Goal: Task Accomplishment & Management: Complete application form

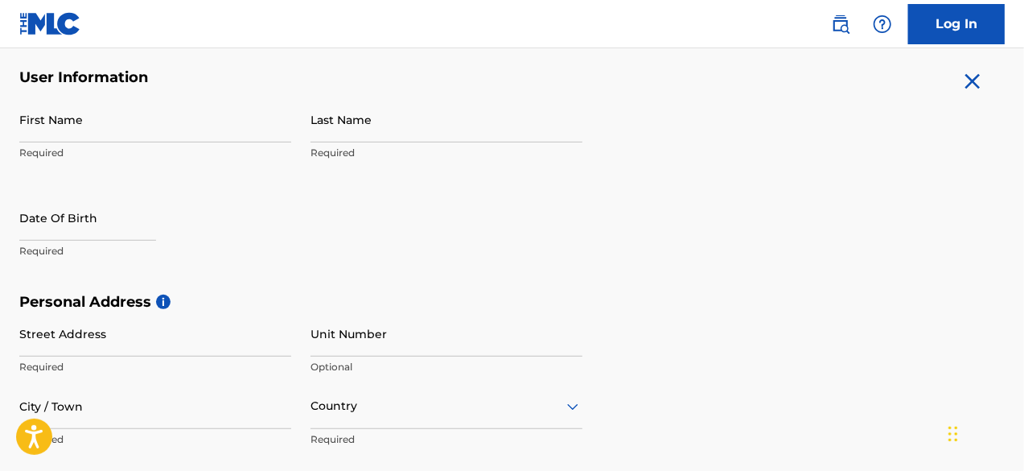
scroll to position [306, 0]
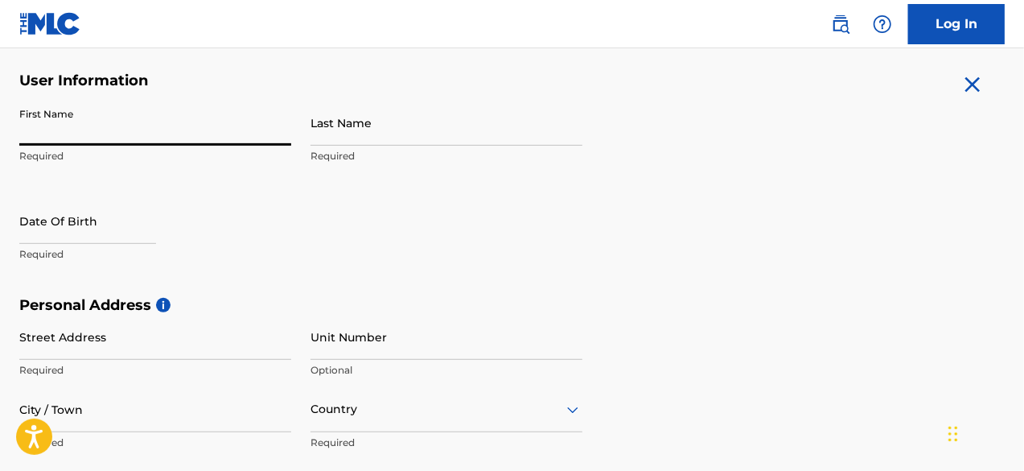
click at [87, 117] on input "First Name" at bounding box center [155, 123] width 272 height 46
type input "[PERSON_NAME]"
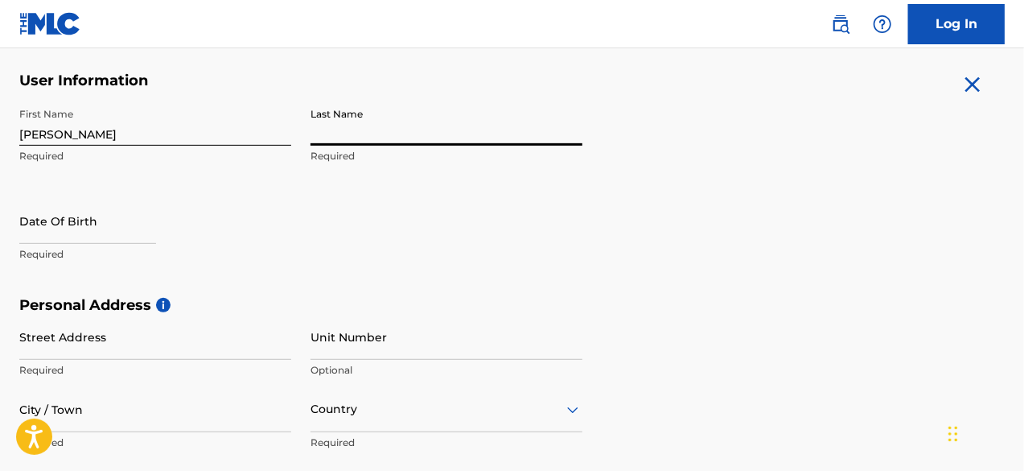
click at [334, 134] on input "Last Name" at bounding box center [447, 123] width 272 height 46
type input "Erogbogbo"
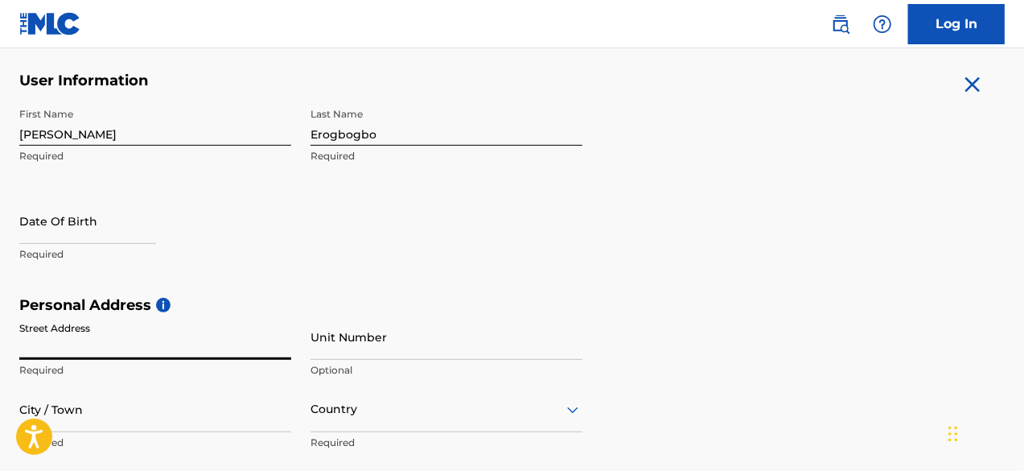
click at [212, 338] on input "Street Address" at bounding box center [155, 337] width 272 height 46
type input "The Ambience Estate"
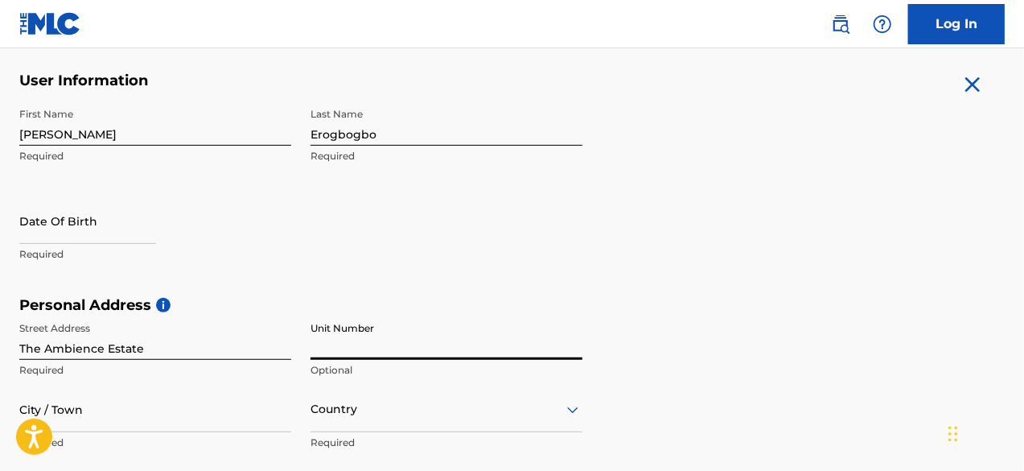
click at [370, 344] on input "Unit Number" at bounding box center [447, 337] width 272 height 46
type input "[MEDICAL_DATA]"
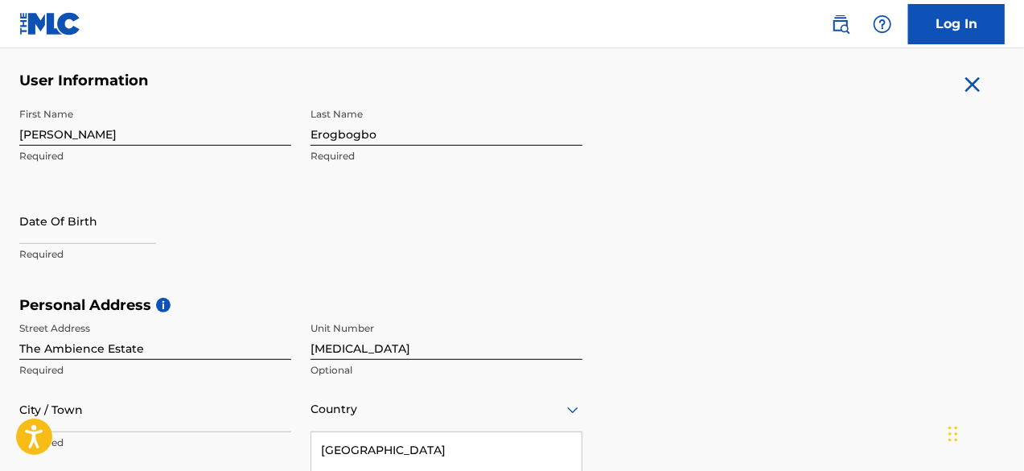
scroll to position [508, 0]
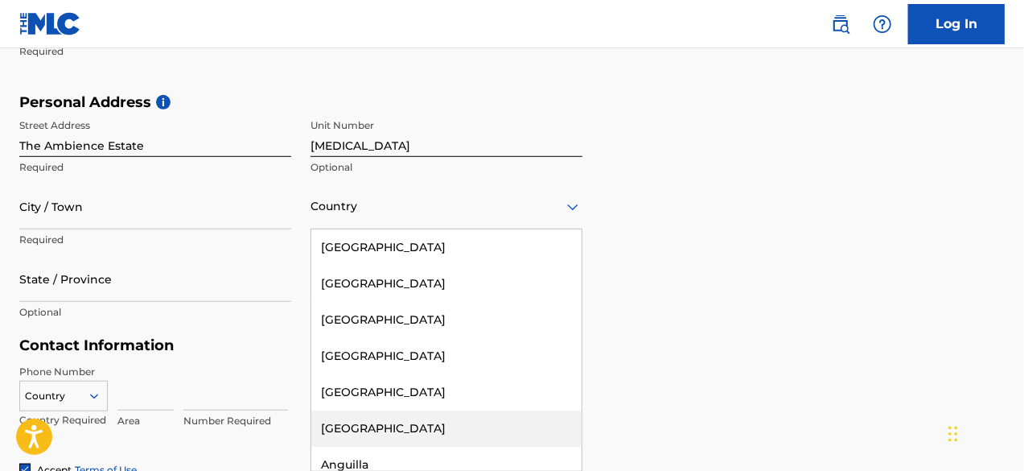
click at [378, 229] on div "223 results available. Use Up and Down to choose options, press Enter to select…" at bounding box center [447, 206] width 272 height 46
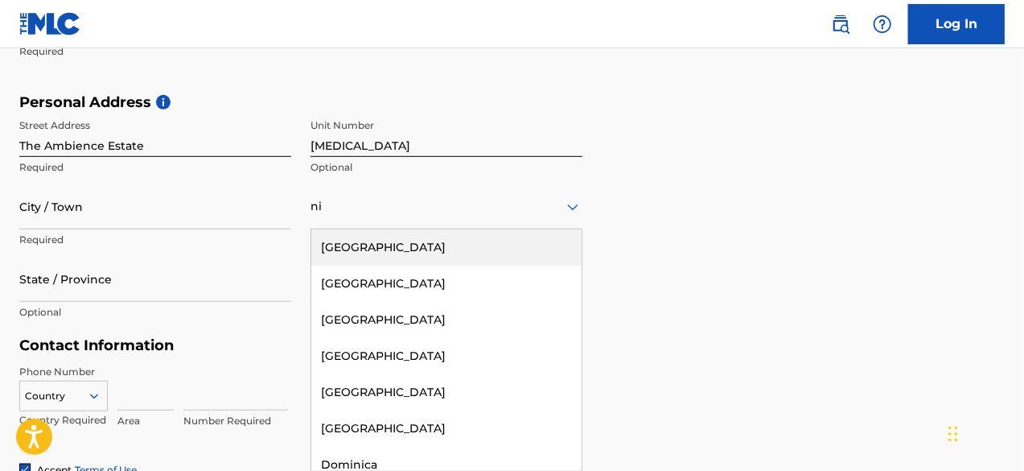
type input "nig"
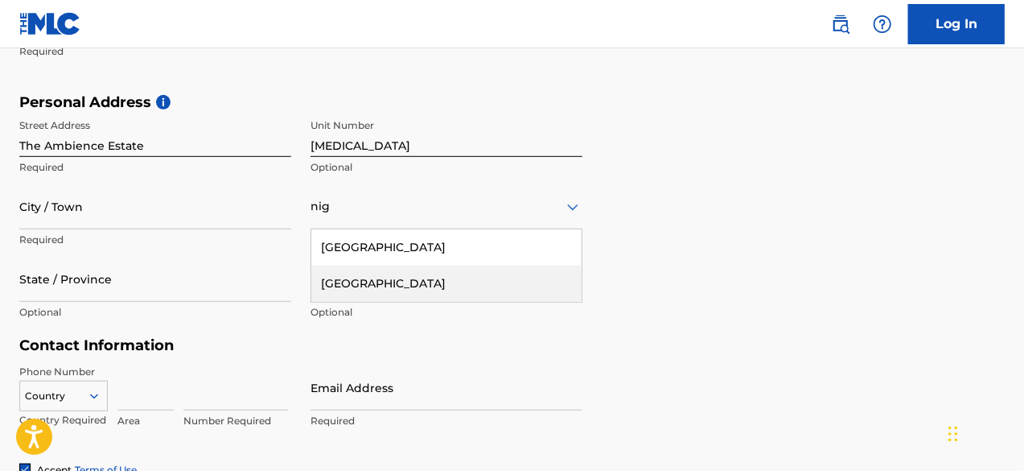
click at [381, 287] on div "[GEOGRAPHIC_DATA]" at bounding box center [446, 283] width 270 height 36
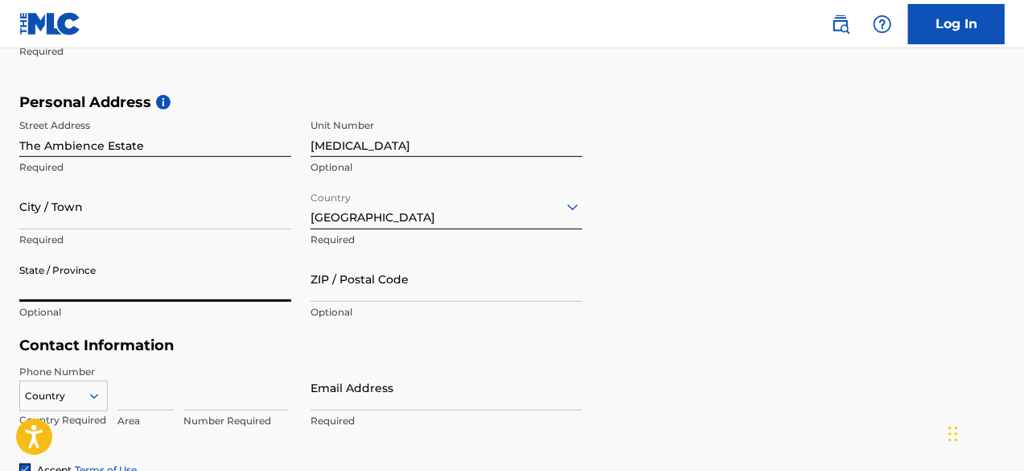
click at [183, 274] on input "State / Province" at bounding box center [155, 279] width 272 height 46
type input "lagos"
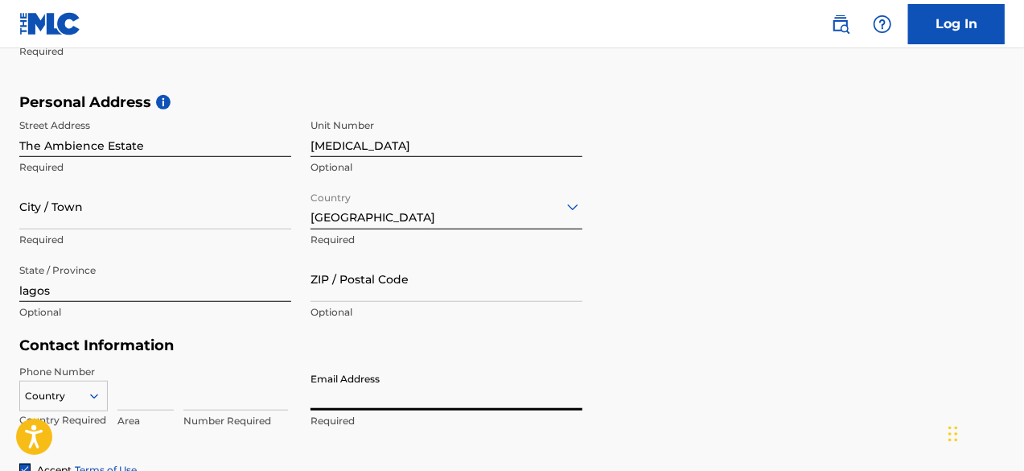
click at [377, 390] on input "Email Address" at bounding box center [447, 387] width 272 height 46
type input "[PERSON_NAME][EMAIL_ADDRESS][DOMAIN_NAME]"
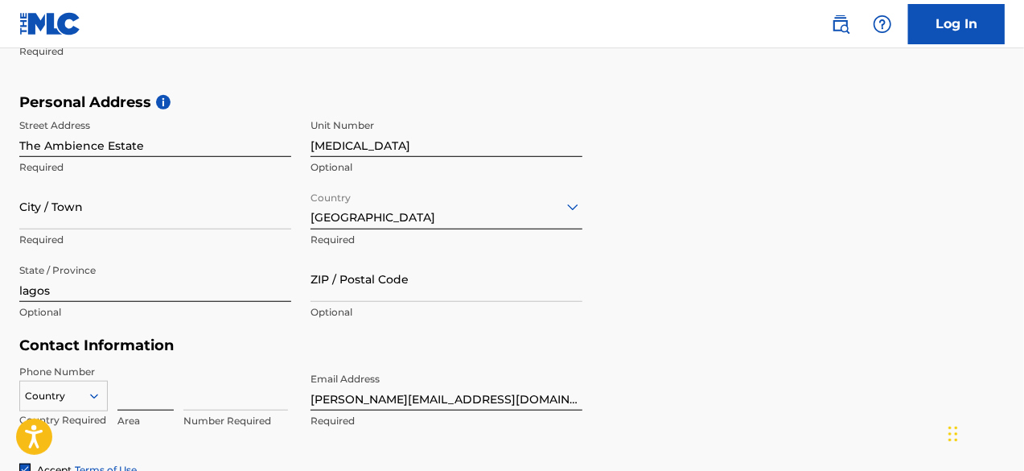
click at [137, 402] on input at bounding box center [145, 387] width 56 height 46
type input "234"
click at [219, 400] on input at bounding box center [235, 387] width 105 height 46
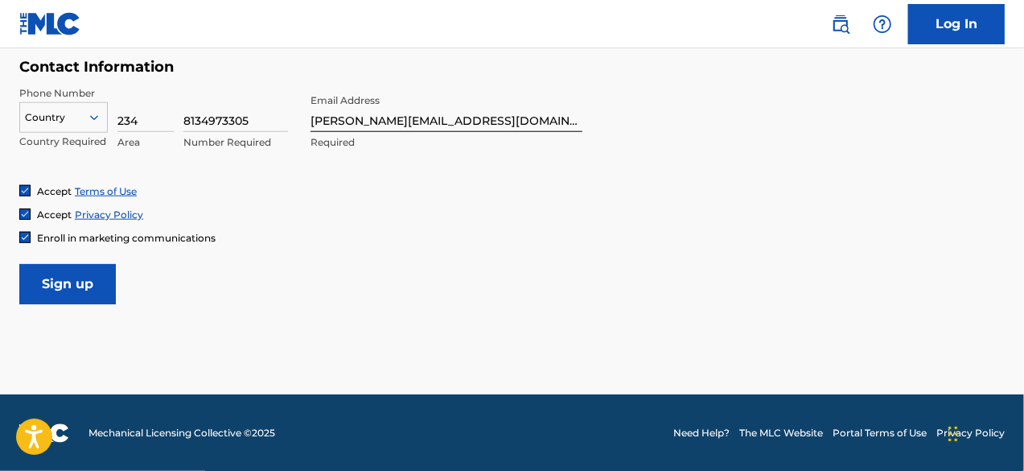
scroll to position [375, 0]
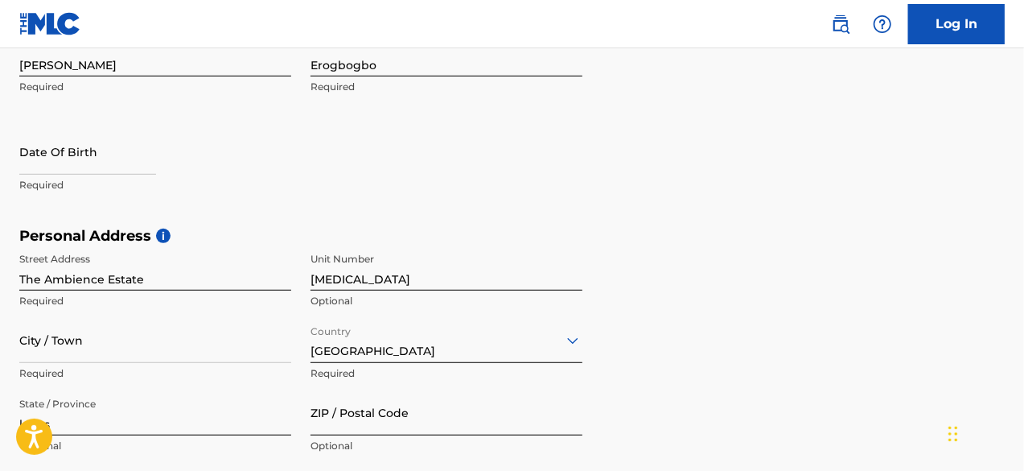
type input "8134973305"
click at [499, 409] on input "ZIP / Postal Code" at bounding box center [447, 412] width 272 height 46
type input "100001"
click at [743, 339] on div "Personal Address i Street Address The Ambience Estate Required Unit Number [MED…" at bounding box center [512, 349] width 986 height 244
select select "8"
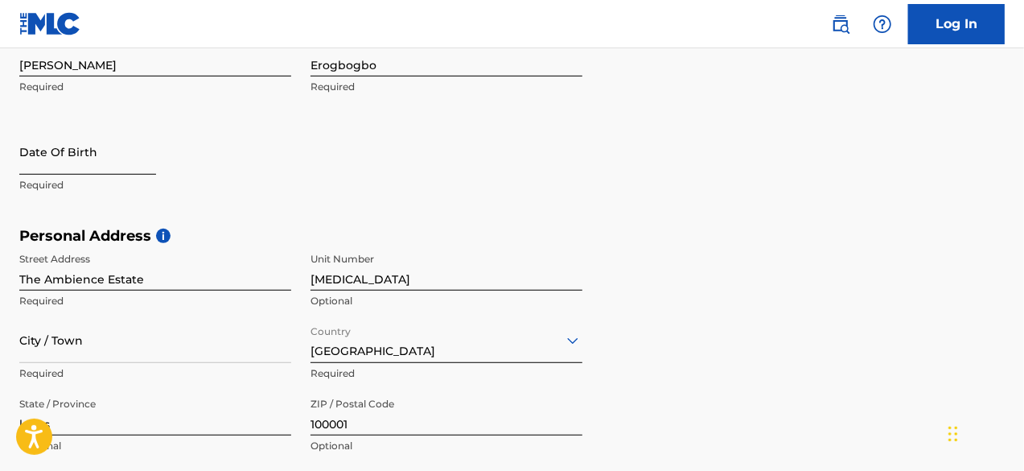
select select "2025"
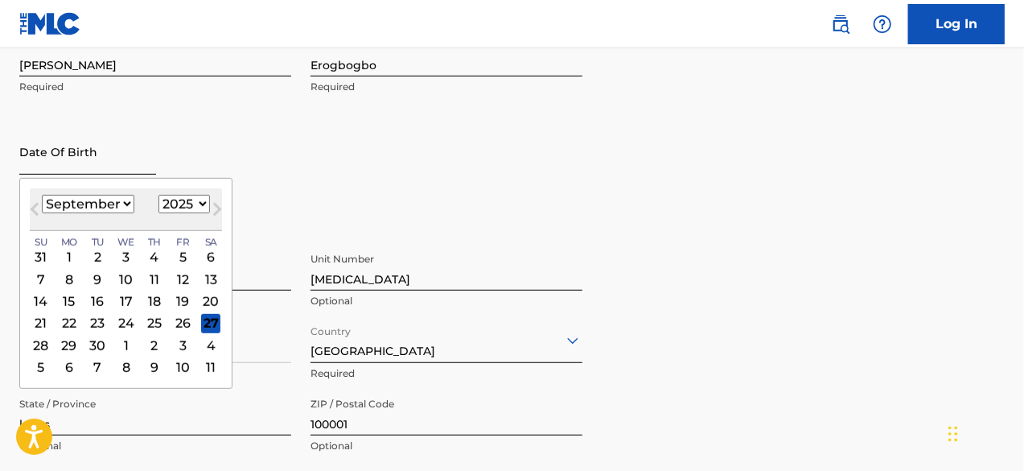
click at [149, 158] on input "text" at bounding box center [87, 152] width 137 height 46
click at [122, 205] on select "January February March April May June July August September October November De…" at bounding box center [88, 204] width 93 height 19
select select "7"
click at [42, 195] on select "January February March April May June July August September October November De…" at bounding box center [88, 204] width 93 height 19
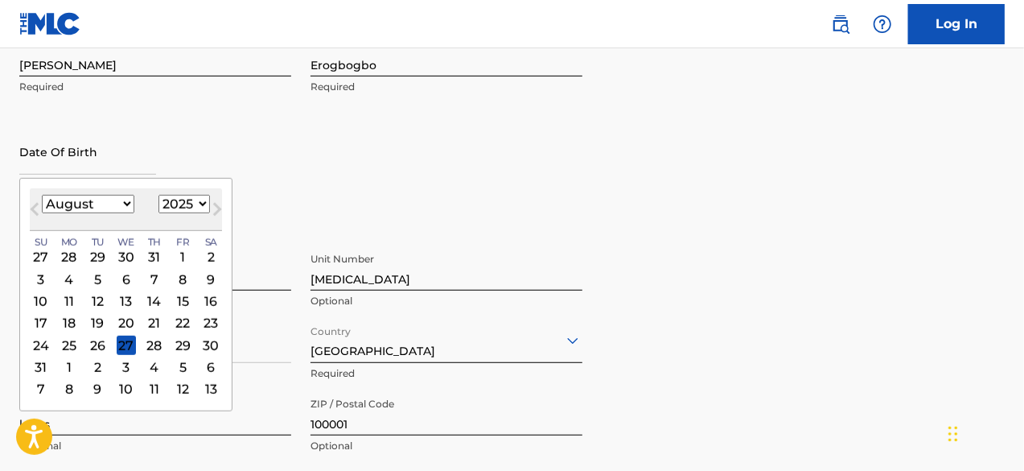
click at [192, 203] on select "1899 1900 1901 1902 1903 1904 1905 1906 1907 1908 1909 1910 1911 1912 1913 1914…" at bounding box center [183, 204] width 51 height 19
select select "1996"
click at [158, 195] on select "1899 1900 1901 1902 1903 1904 1905 1906 1907 1908 1909 1910 1911 1912 1913 1914…" at bounding box center [183, 204] width 51 height 19
click at [110, 203] on select "January February March April May June July August September October November De…" at bounding box center [88, 204] width 93 height 19
select select "3"
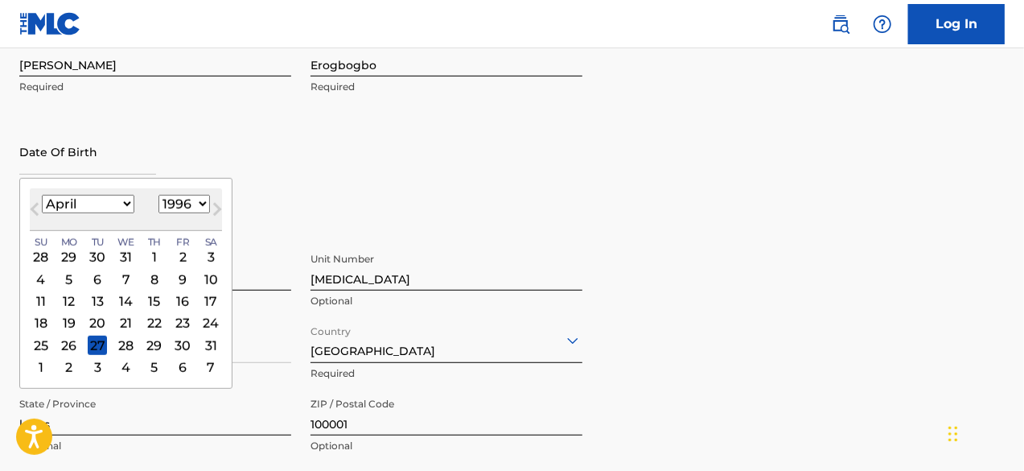
click at [42, 195] on select "January February March April May June July August September October November De…" at bounding box center [88, 204] width 93 height 19
click at [76, 278] on div "8" at bounding box center [69, 279] width 19 height 19
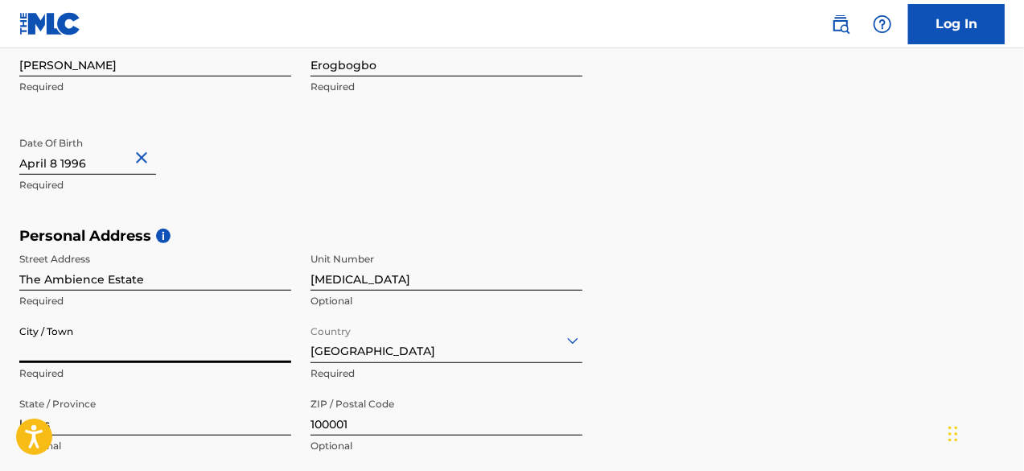
click at [166, 331] on input "City / Town" at bounding box center [155, 340] width 272 height 46
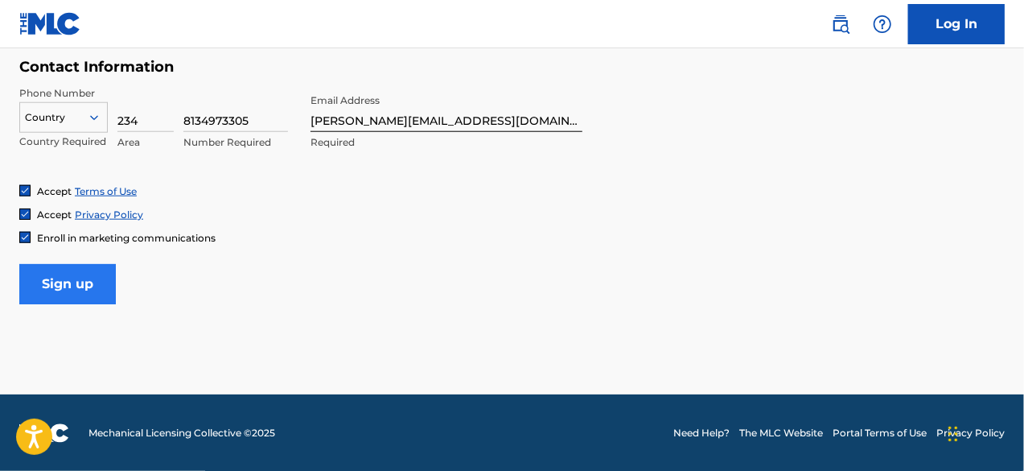
type input "lekki-ajah"
click at [93, 279] on input "Sign up" at bounding box center [67, 284] width 97 height 40
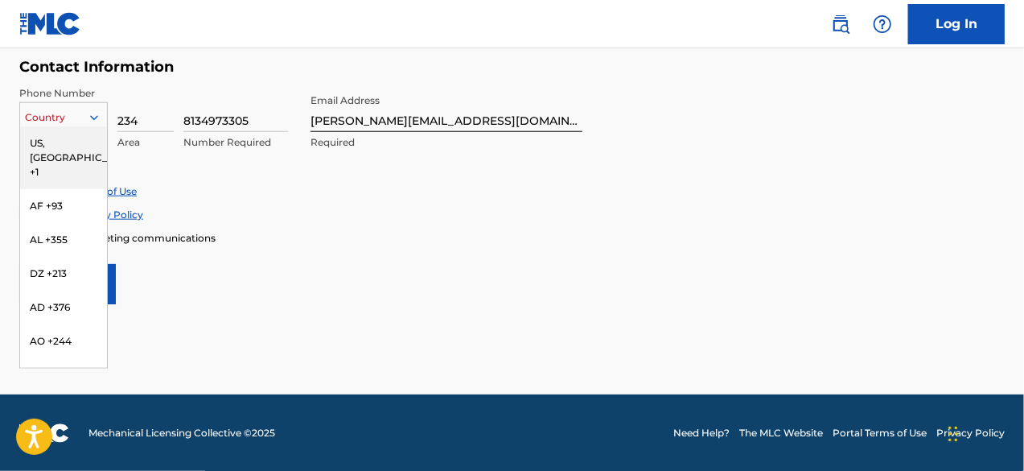
click at [95, 112] on icon at bounding box center [94, 117] width 14 height 14
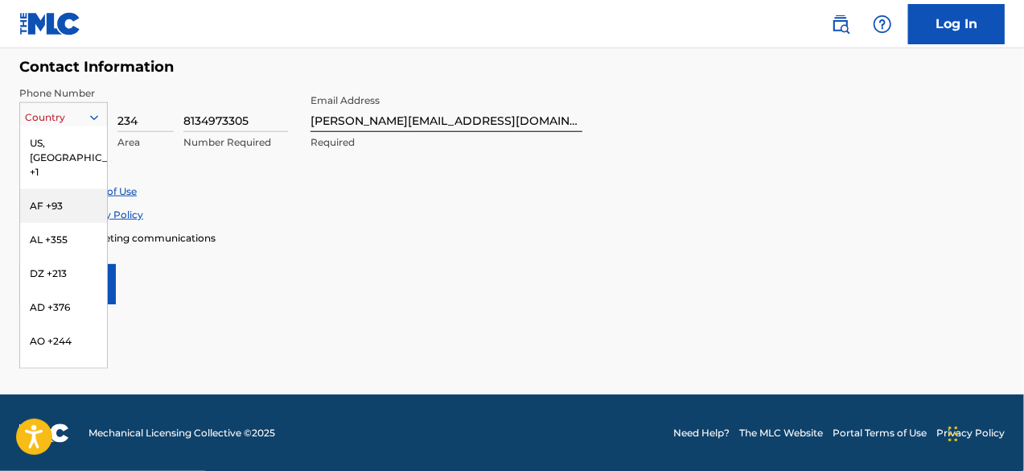
type input "n"
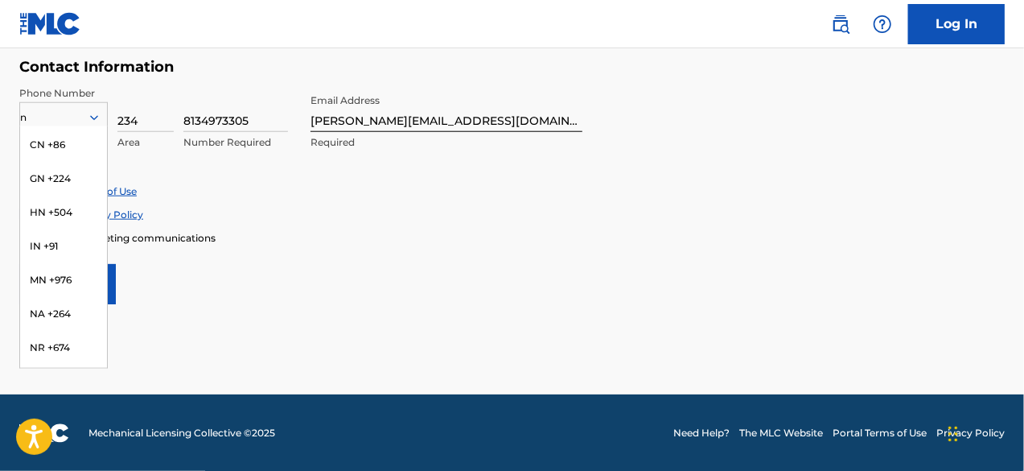
scroll to position [0, 0]
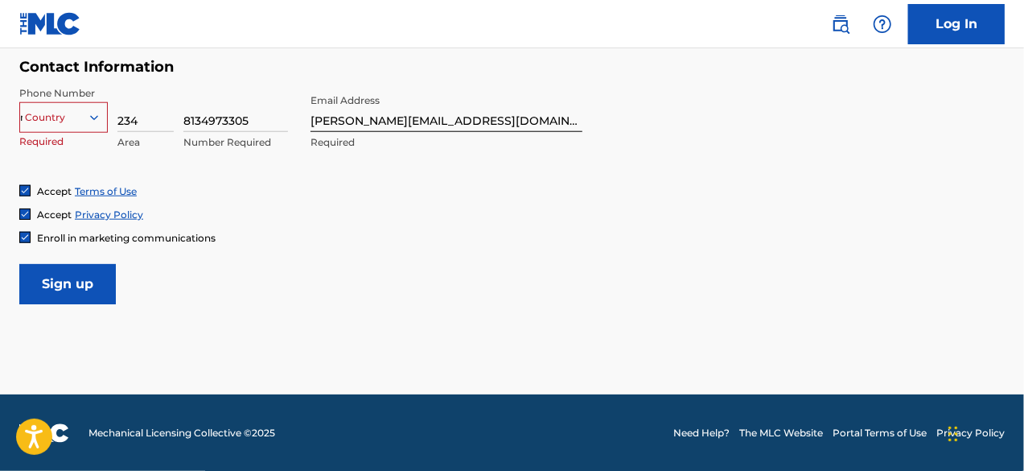
click at [72, 114] on div "n" at bounding box center [63, 118] width 87 height 18
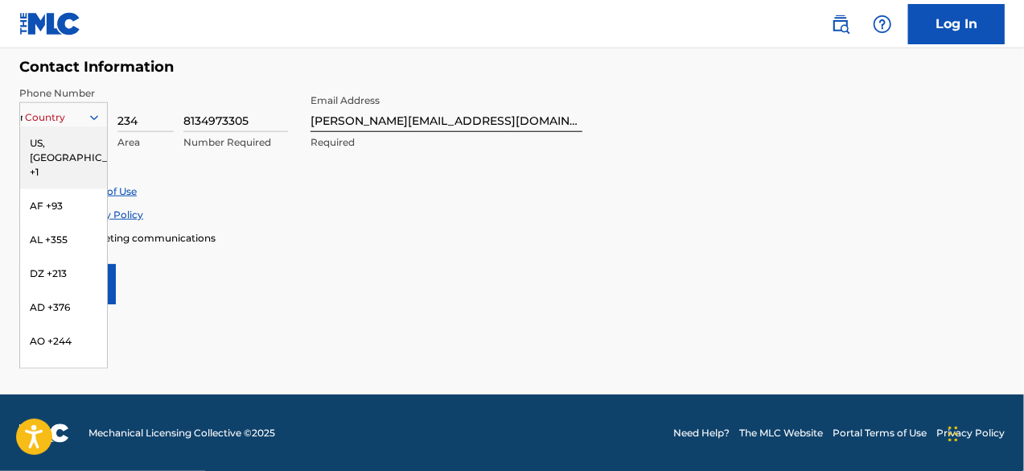
click at [72, 114] on div "n" at bounding box center [63, 118] width 87 height 18
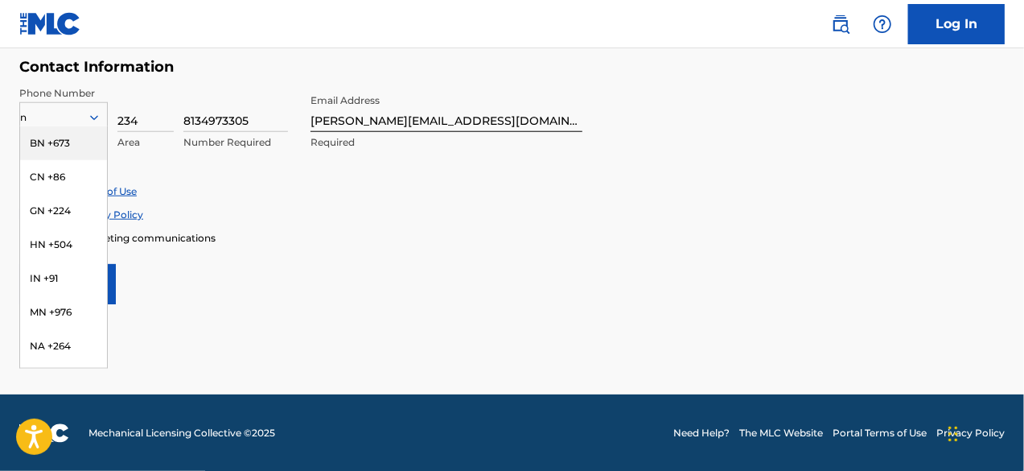
type input "ng"
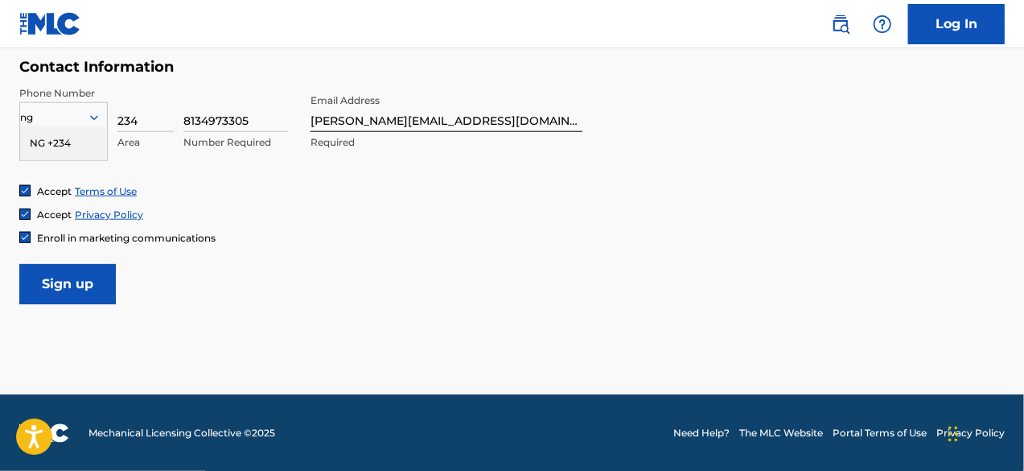
click at [73, 139] on div "NG +234" at bounding box center [63, 143] width 87 height 34
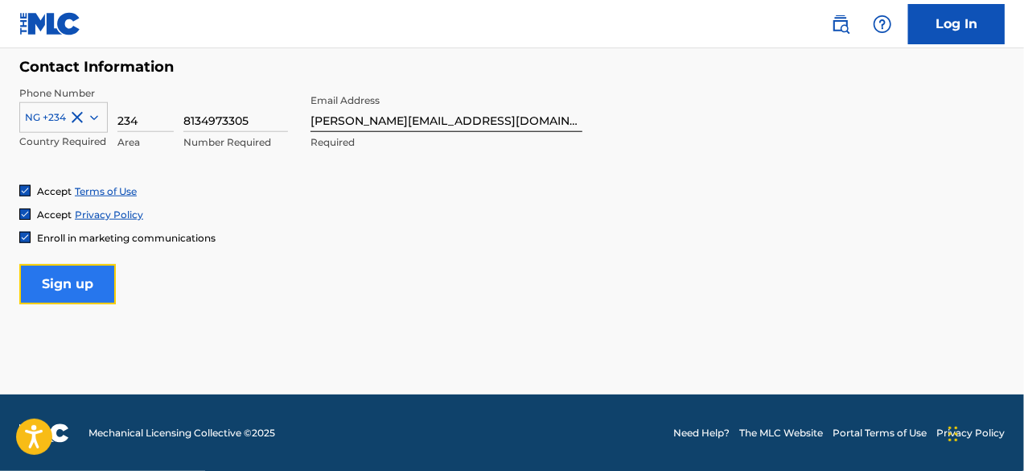
click at [80, 292] on input "Sign up" at bounding box center [67, 284] width 97 height 40
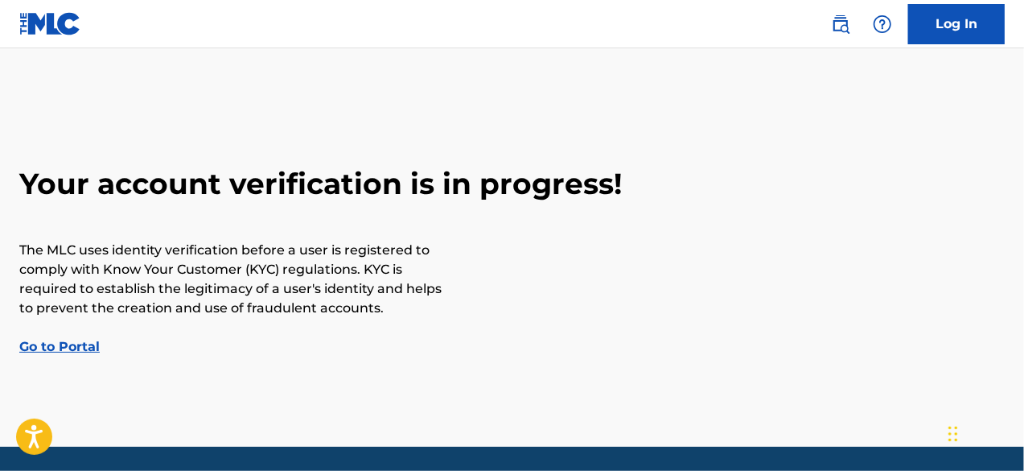
click at [61, 348] on link "Go to Portal" at bounding box center [59, 346] width 80 height 15
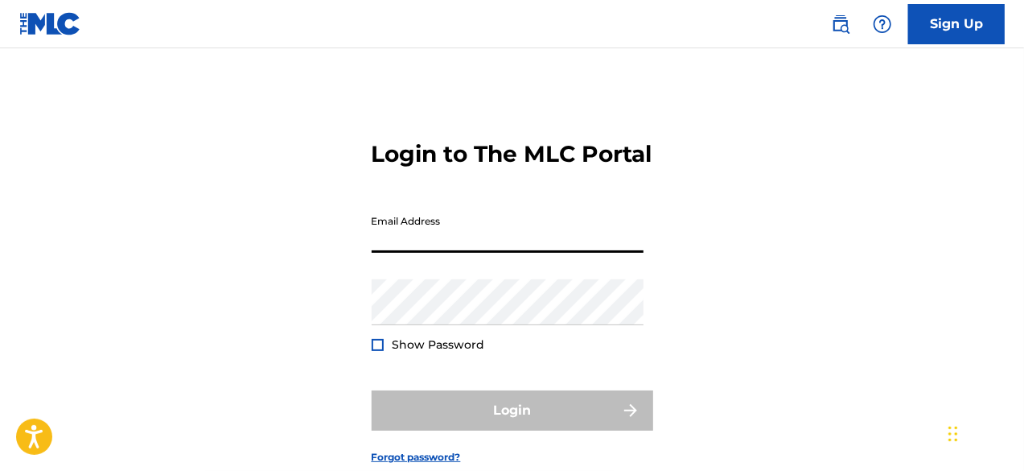
click at [475, 253] on input "Email Address" at bounding box center [508, 230] width 272 height 46
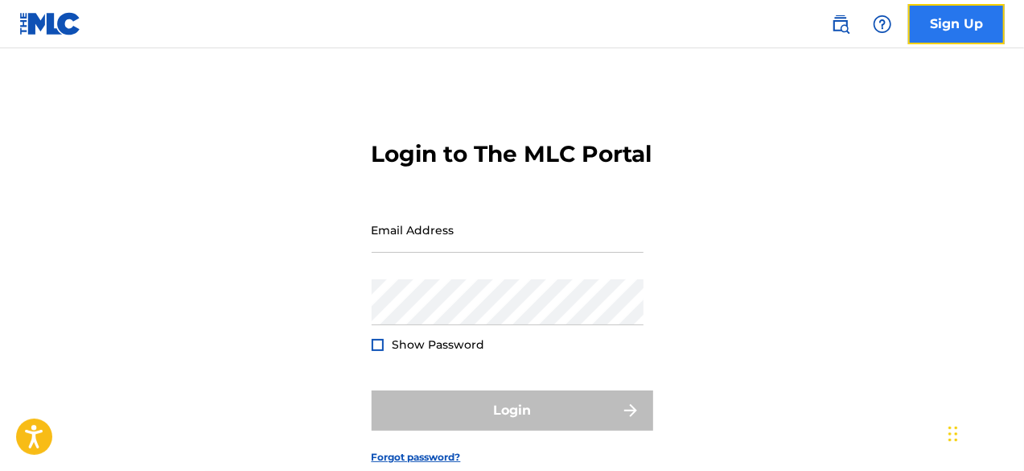
click at [953, 23] on link "Sign Up" at bounding box center [956, 24] width 97 height 40
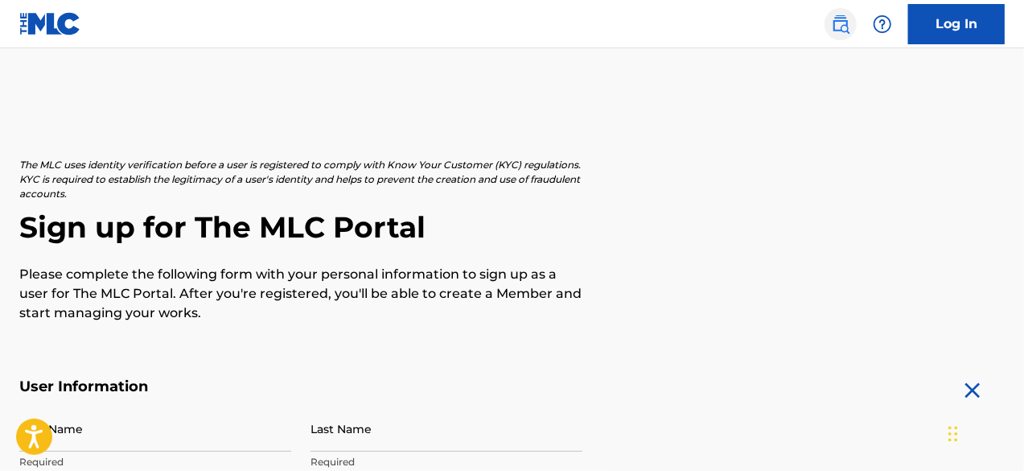
click at [841, 34] on link at bounding box center [841, 24] width 32 height 32
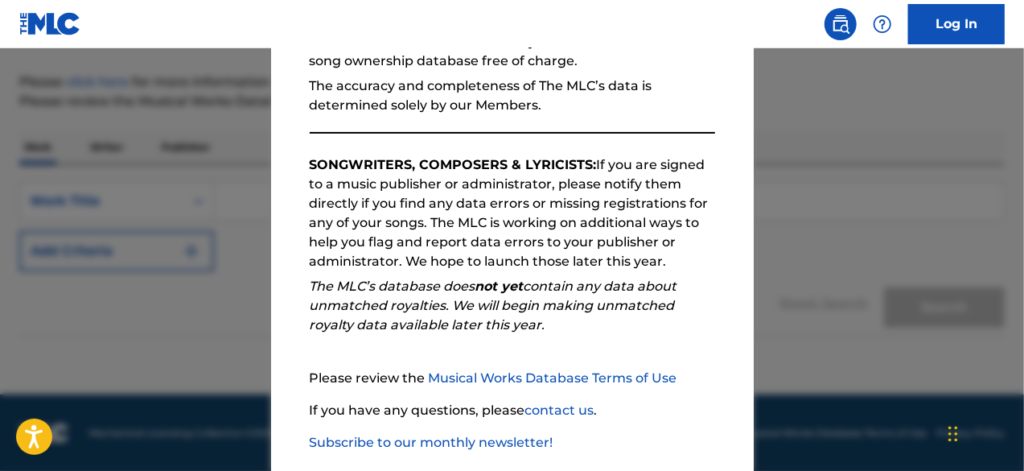
scroll to position [265, 0]
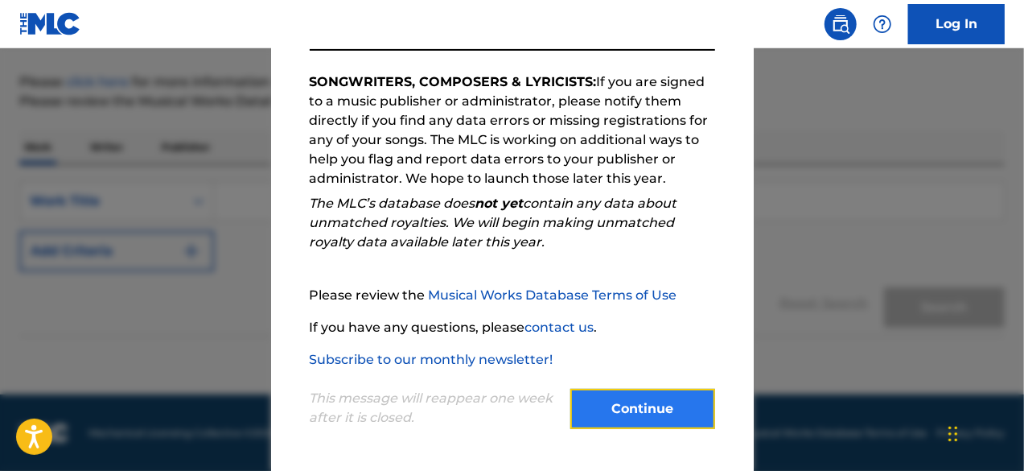
click at [663, 422] on button "Continue" at bounding box center [642, 409] width 145 height 40
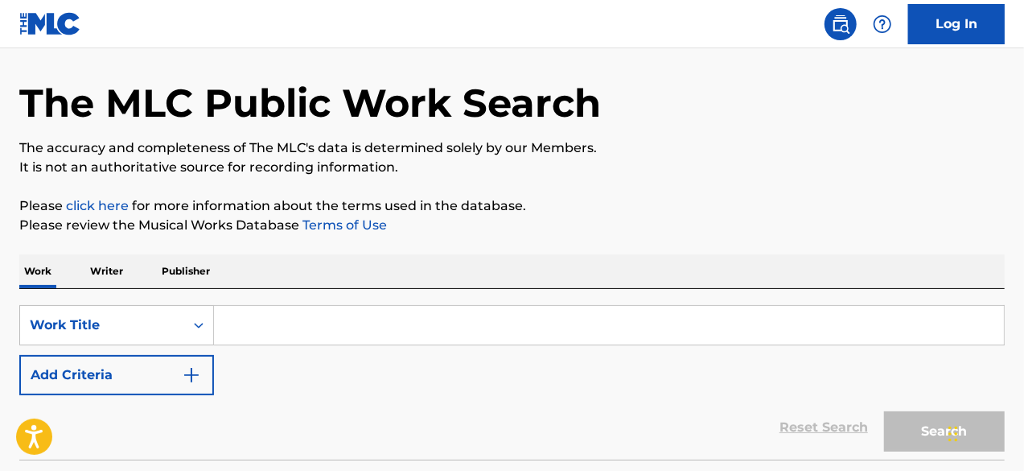
scroll to position [66, 0]
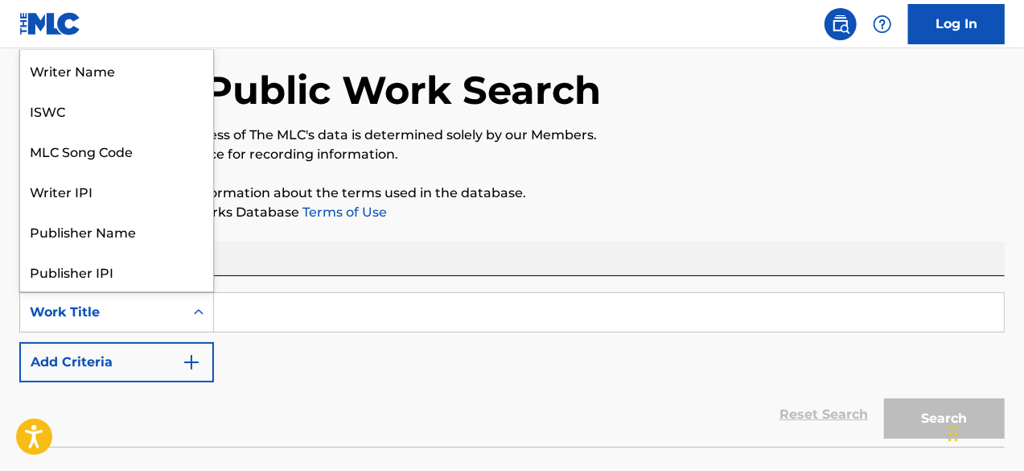
click at [196, 323] on div "Search Form" at bounding box center [198, 312] width 29 height 29
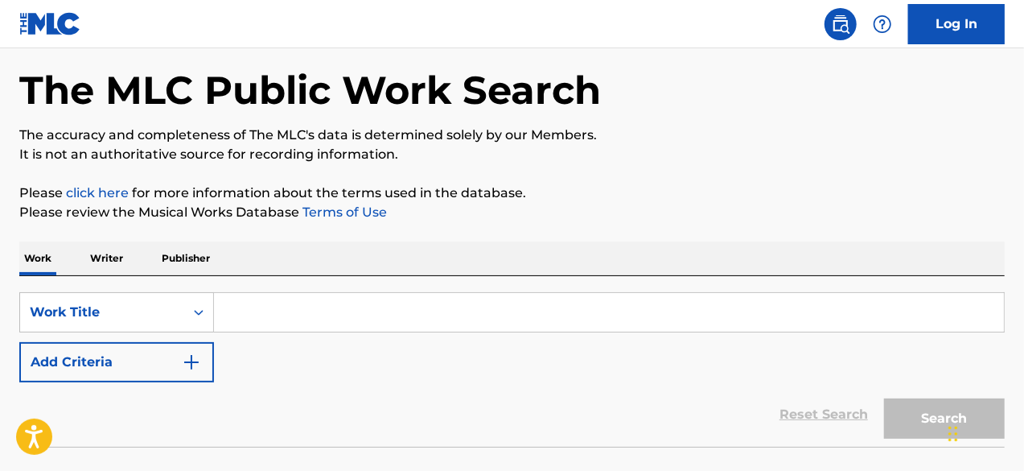
click at [368, 313] on input "Search Form" at bounding box center [609, 312] width 790 height 39
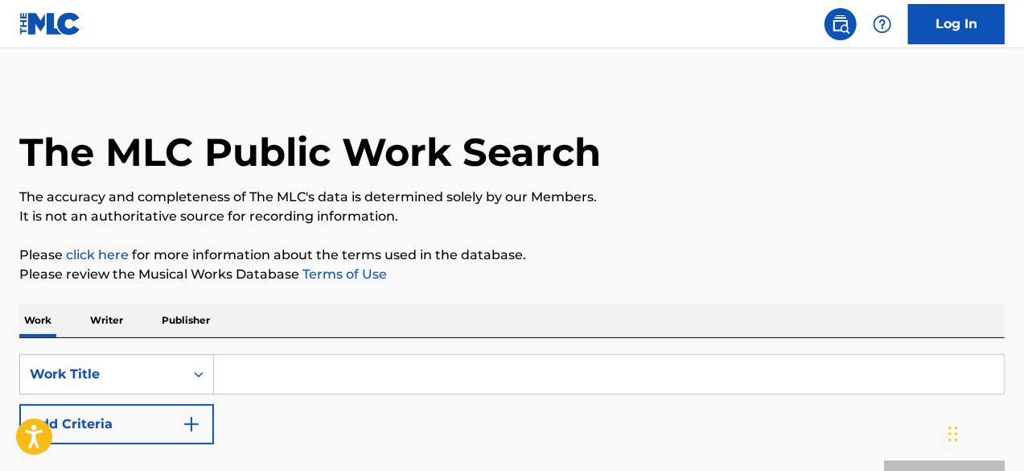
scroll to position [0, 0]
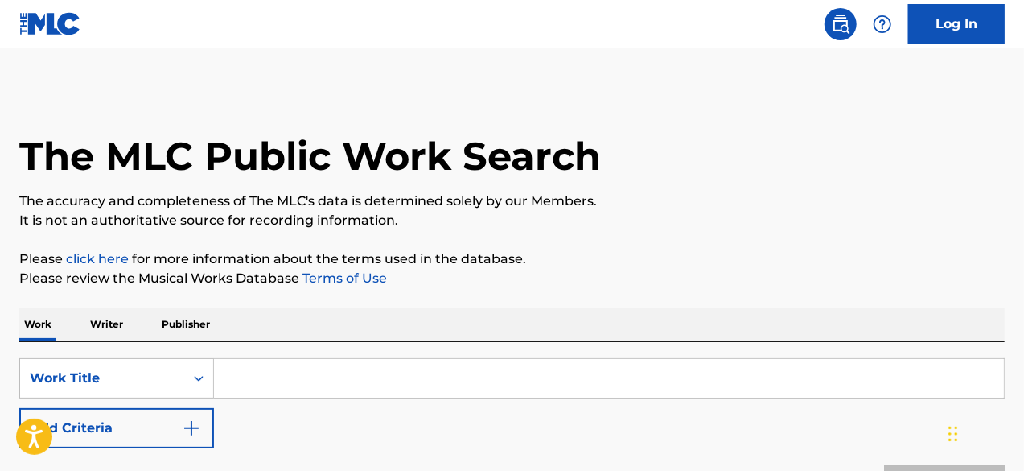
click at [47, 16] on img at bounding box center [50, 23] width 62 height 23
